Goal: Task Accomplishment & Management: Manage account settings

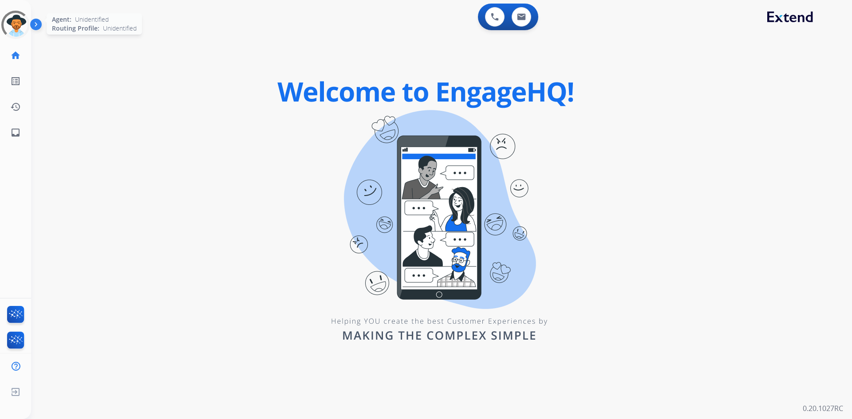
click at [18, 27] on div at bounding box center [15, 25] width 28 height 28
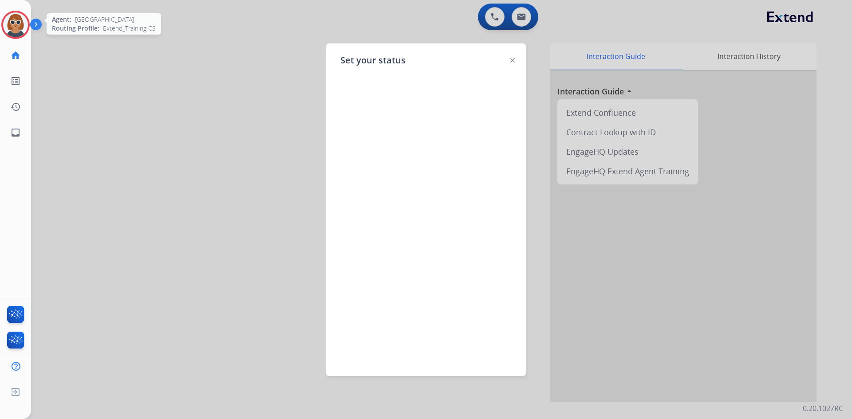
click at [233, 69] on div at bounding box center [426, 209] width 852 height 419
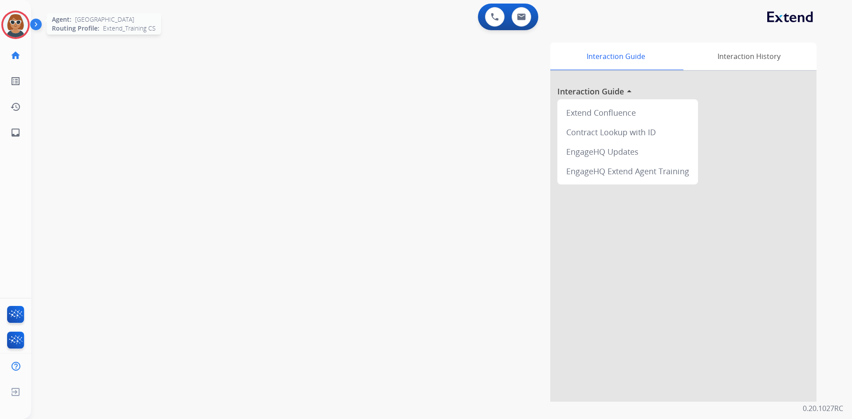
click at [22, 30] on img at bounding box center [15, 24] width 25 height 25
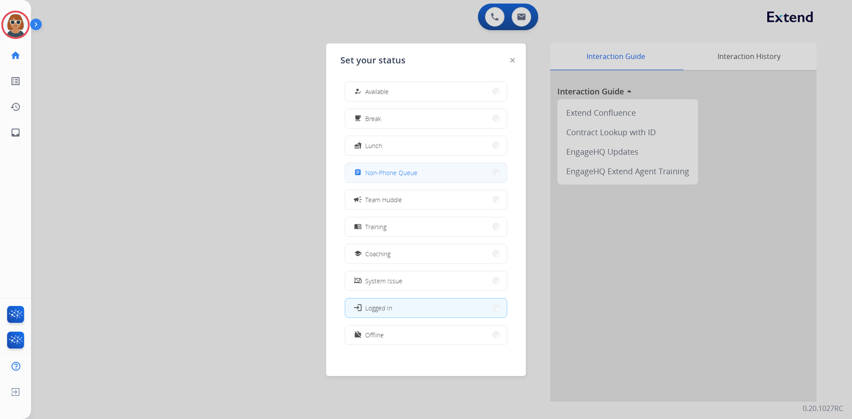
click at [430, 170] on button "assignment Non-Phone Queue" at bounding box center [425, 172] width 161 height 19
